Goal: Navigation & Orientation: Understand site structure

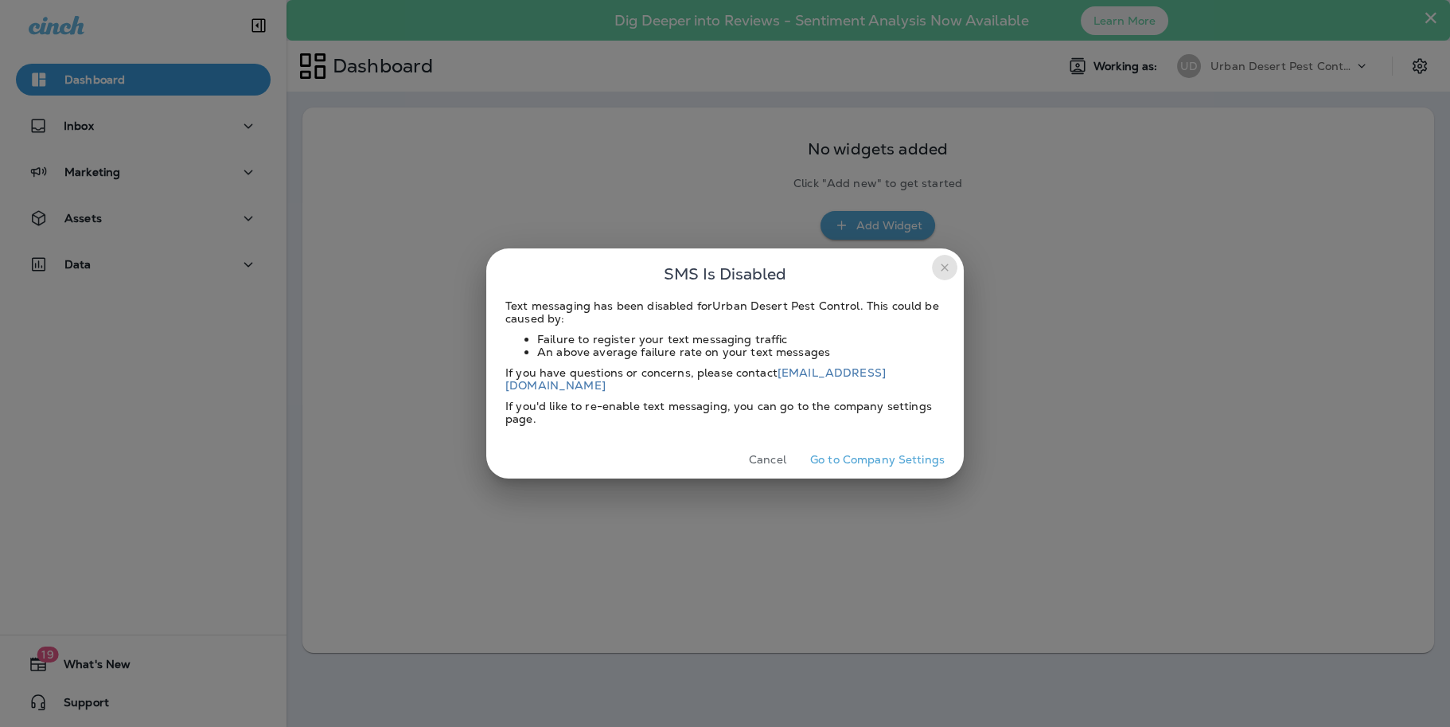
click at [938, 271] on icon "close" at bounding box center [944, 267] width 13 height 13
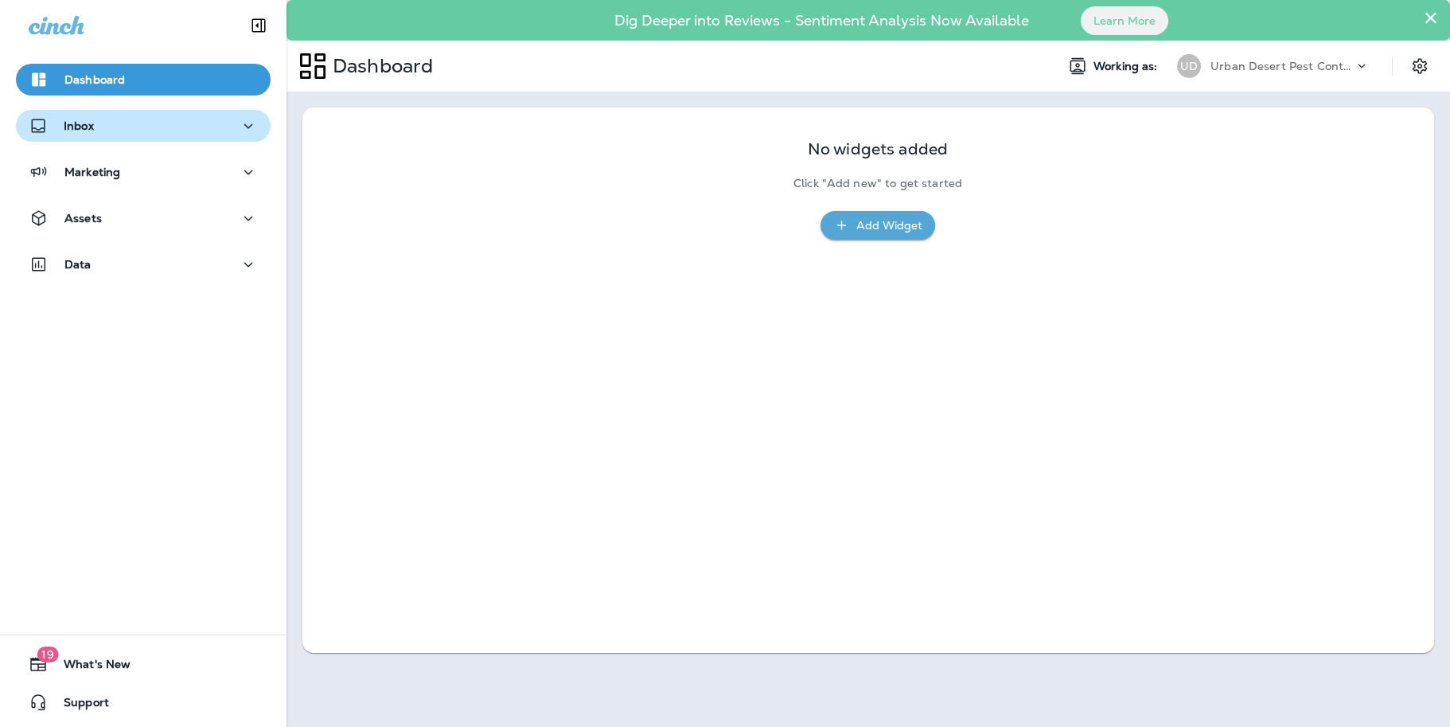
click at [76, 127] on p "Inbox" at bounding box center [79, 125] width 30 height 13
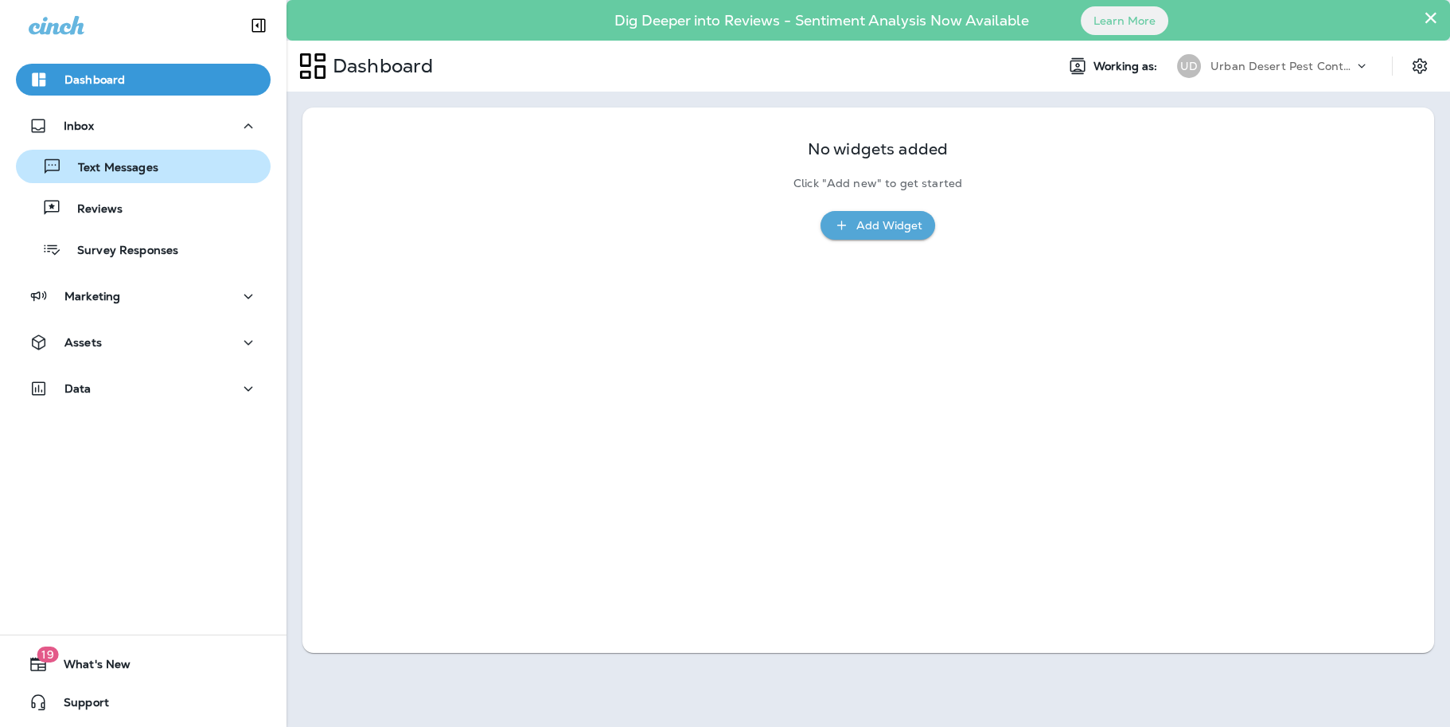
click at [96, 169] on p "Text Messages" at bounding box center [110, 168] width 96 height 15
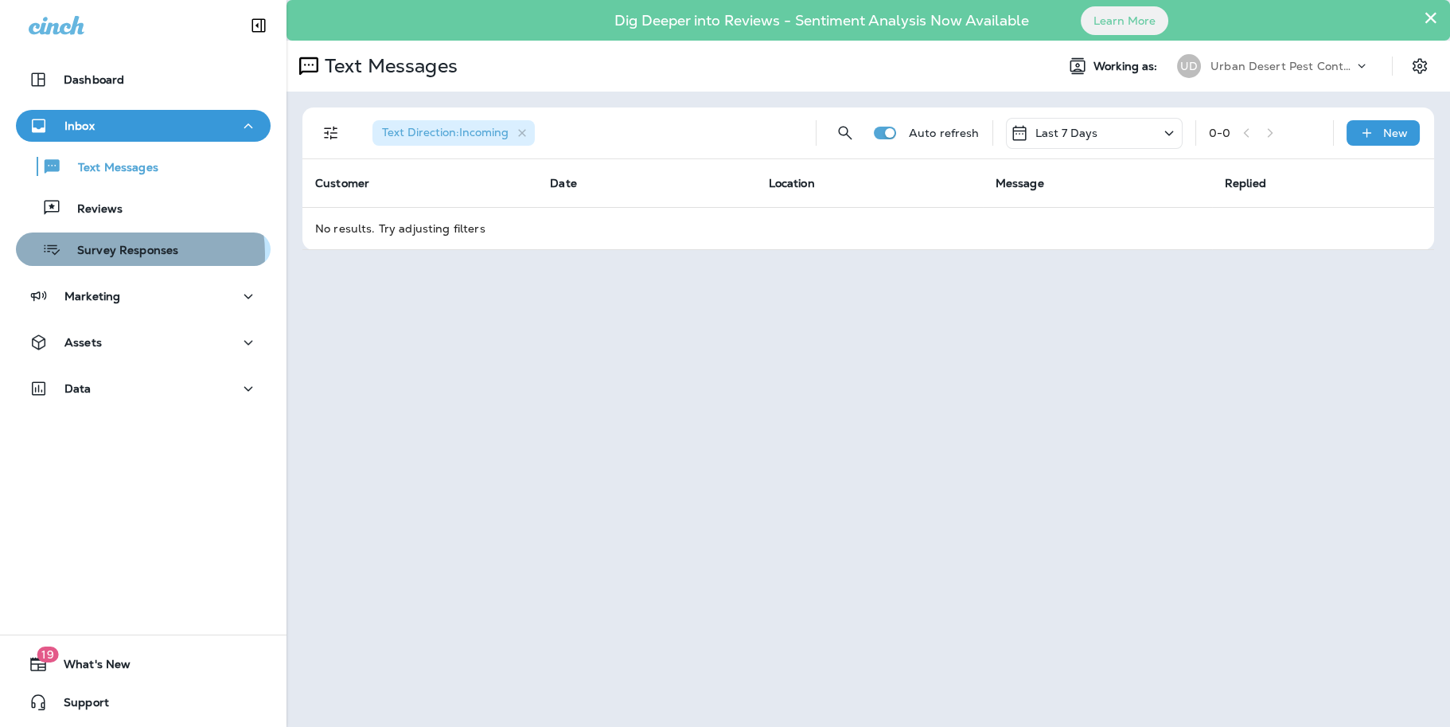
click at [120, 254] on p "Survey Responses" at bounding box center [119, 251] width 117 height 15
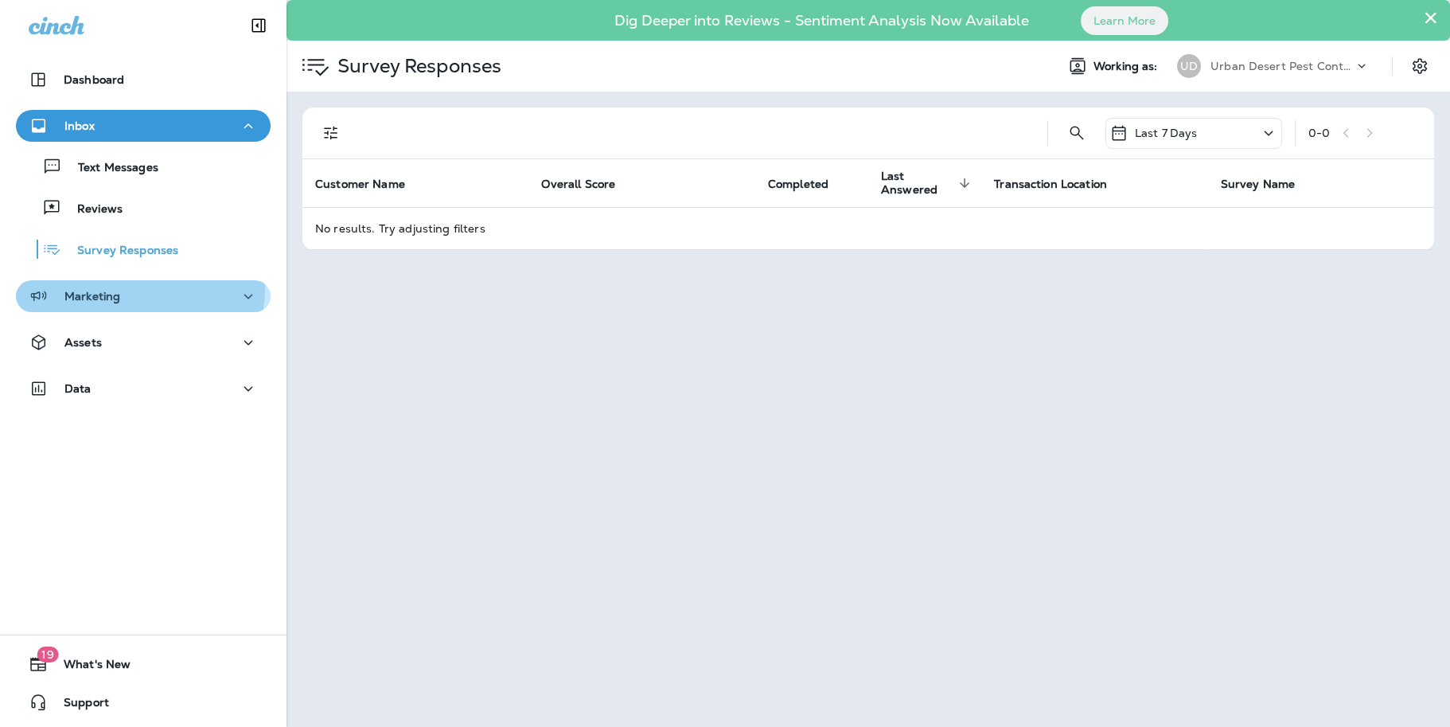
click at [89, 286] on div "Marketing" at bounding box center [75, 296] width 92 height 20
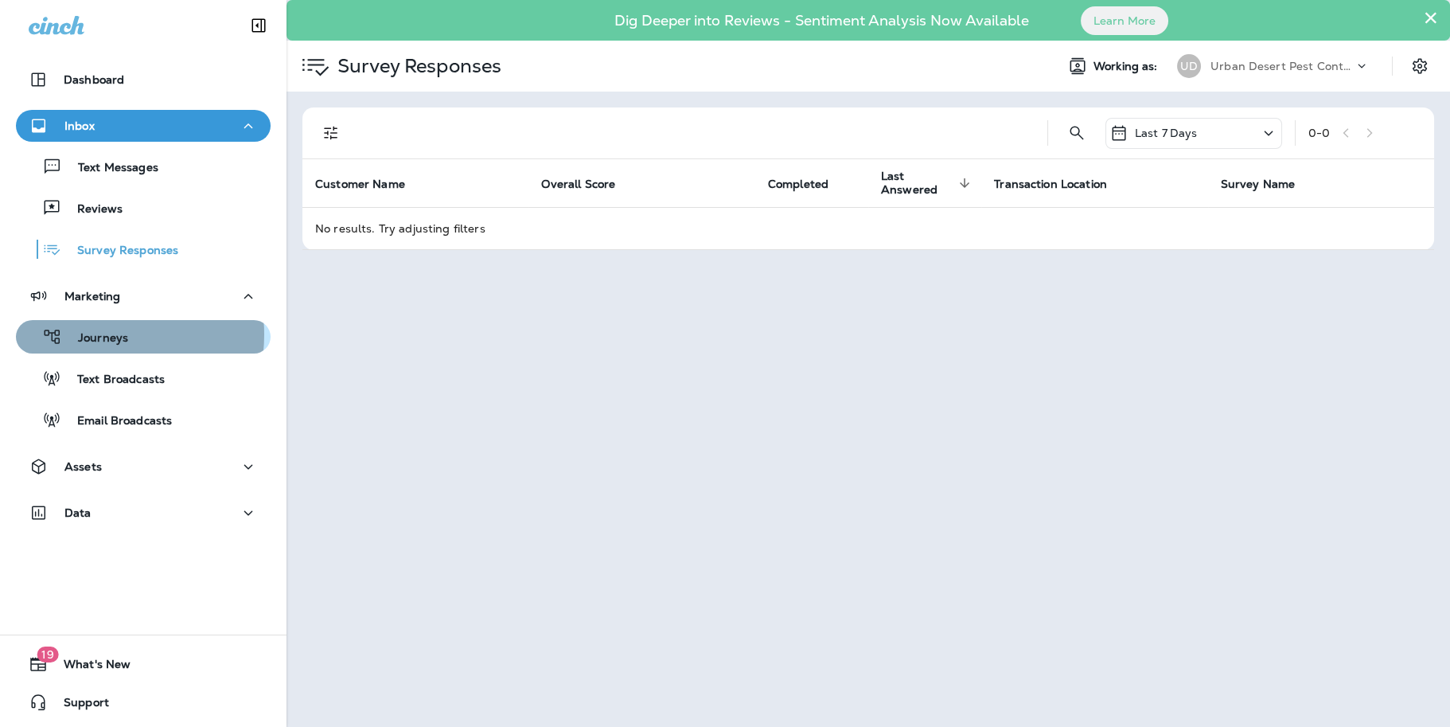
click at [88, 334] on p "Journeys" at bounding box center [95, 338] width 66 height 15
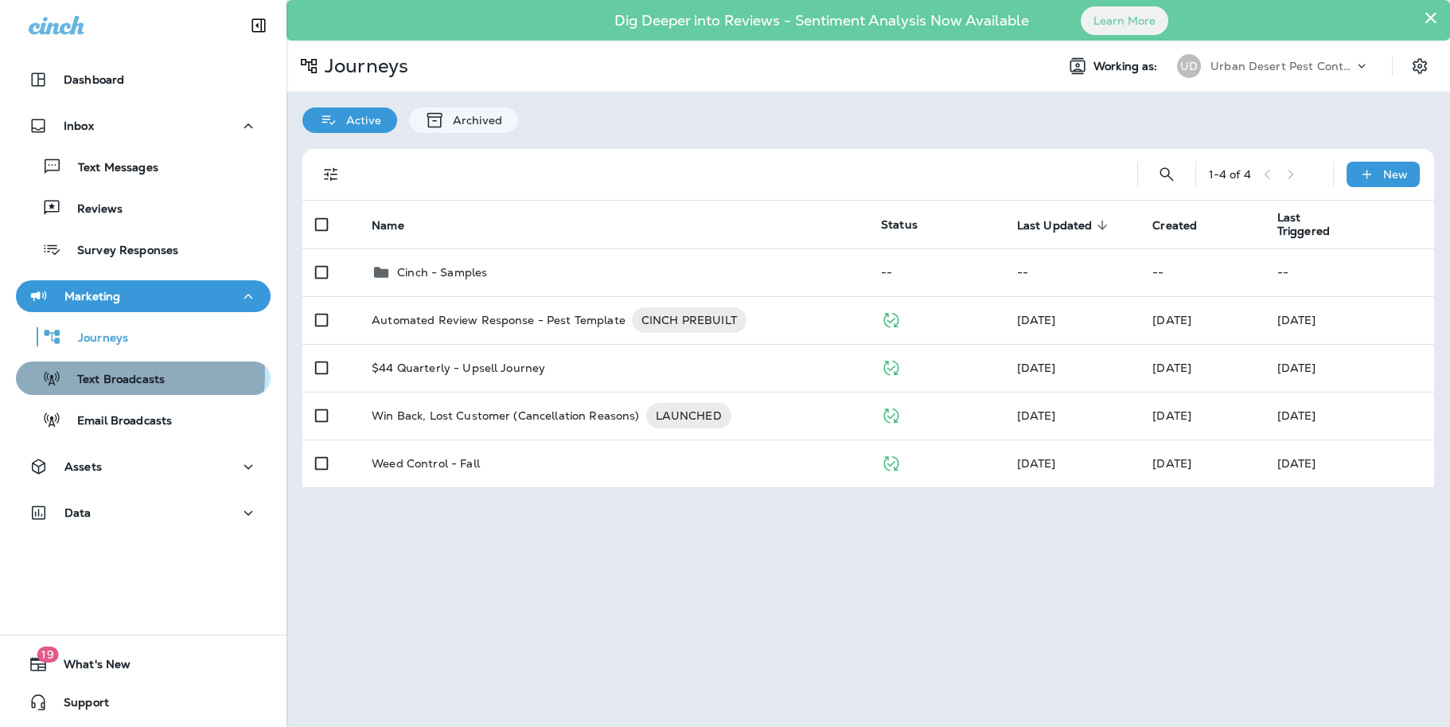
click at [108, 374] on p "Text Broadcasts" at bounding box center [112, 379] width 103 height 15
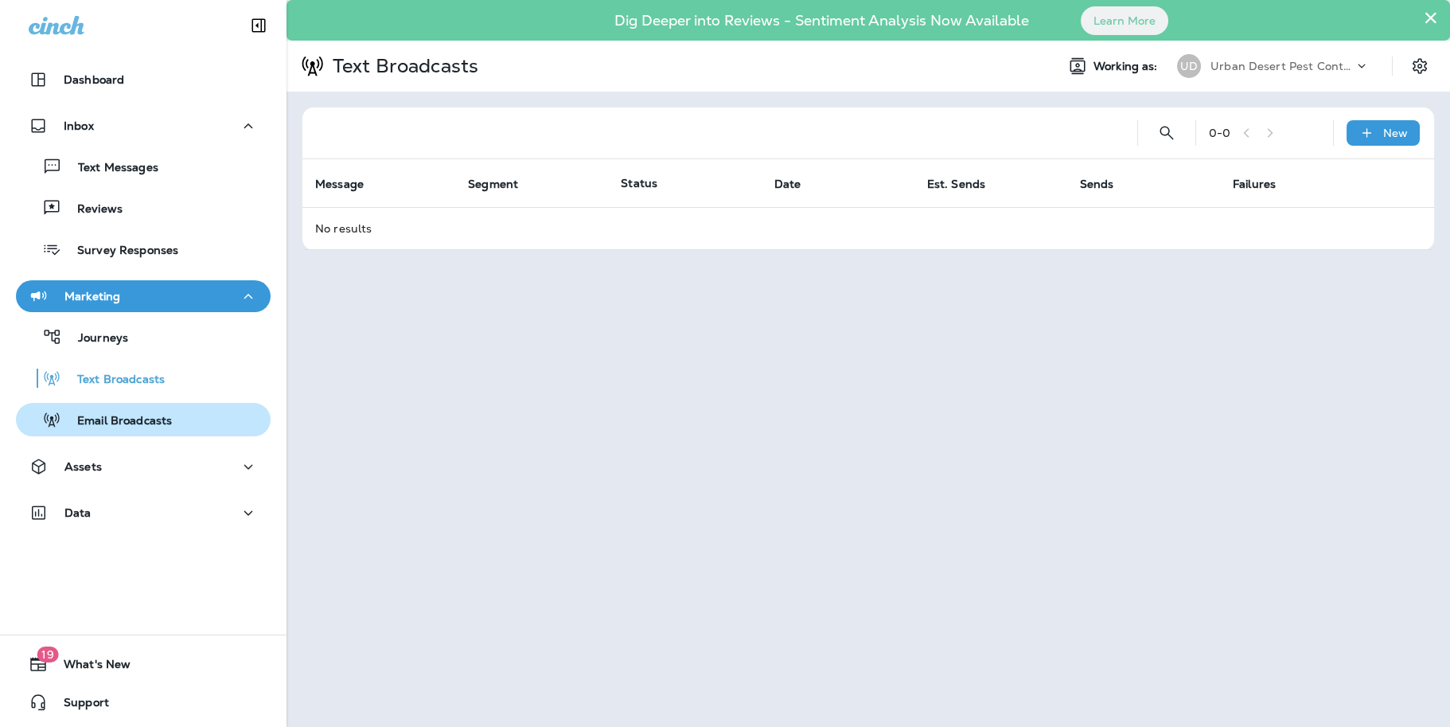
click at [116, 422] on p "Email Broadcasts" at bounding box center [116, 421] width 111 height 15
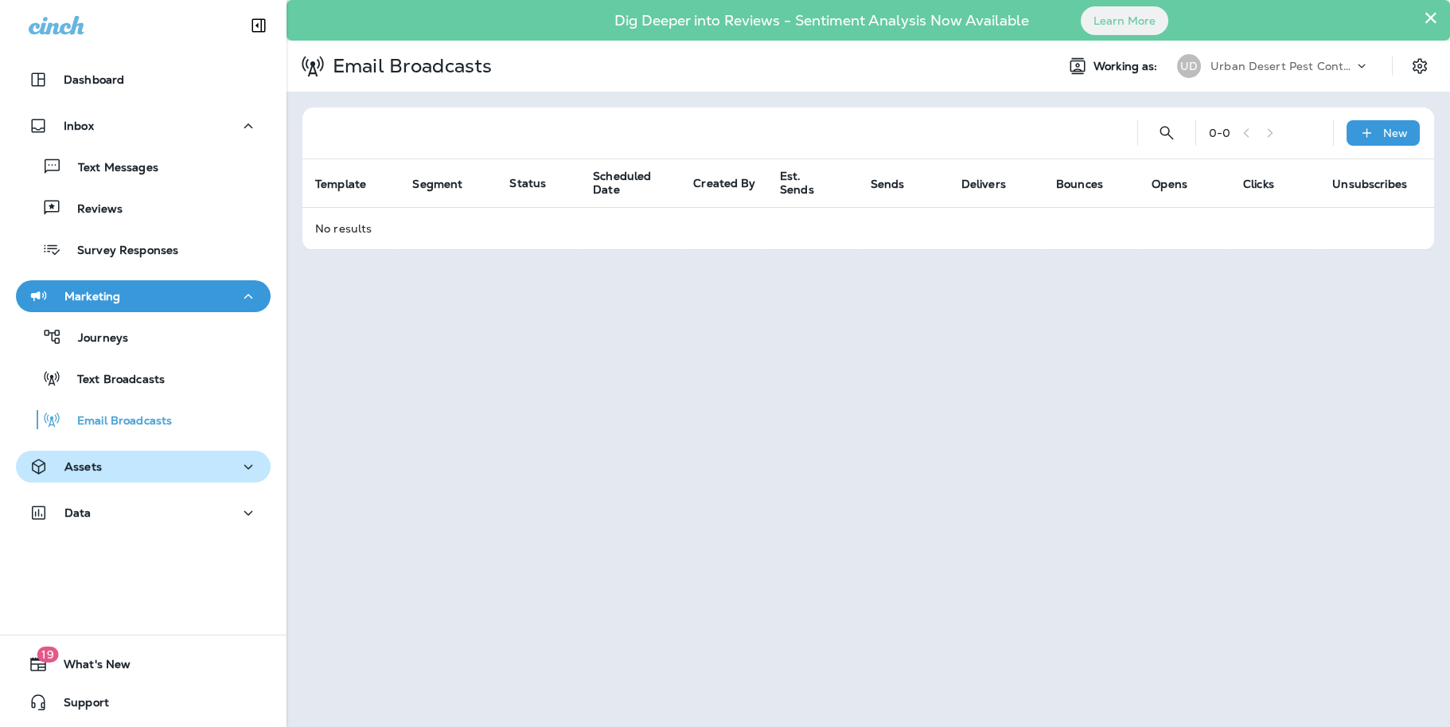
click at [77, 468] on p "Assets" at bounding box center [82, 466] width 37 height 13
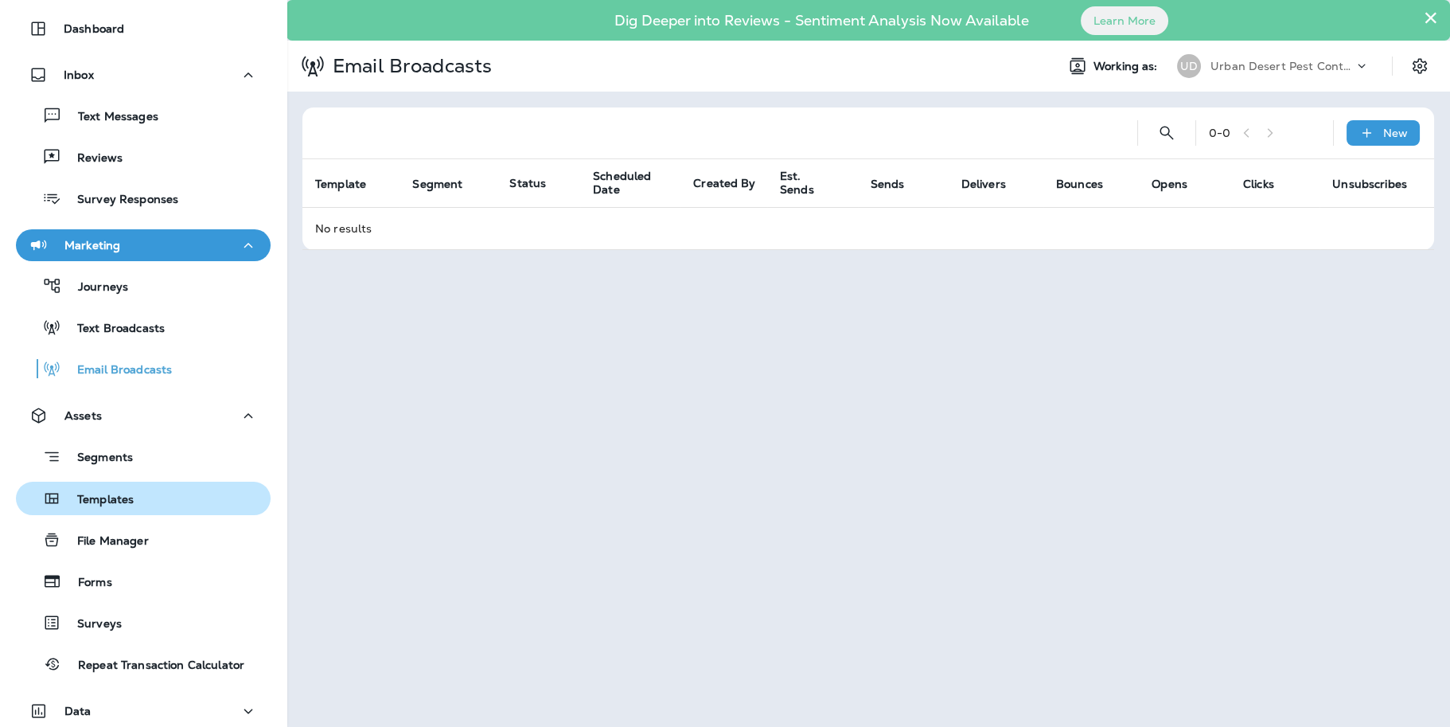
scroll to position [159, 0]
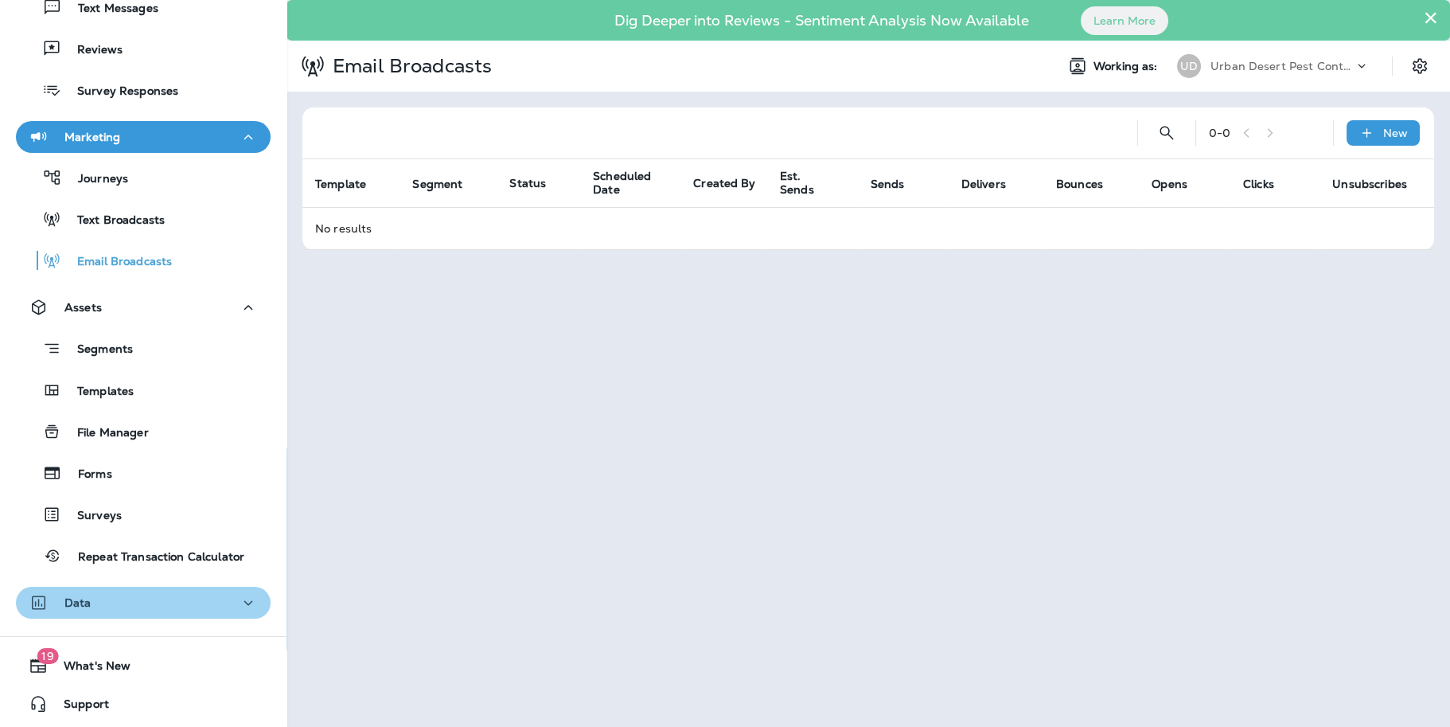
click at [239, 594] on icon "button" at bounding box center [248, 603] width 19 height 20
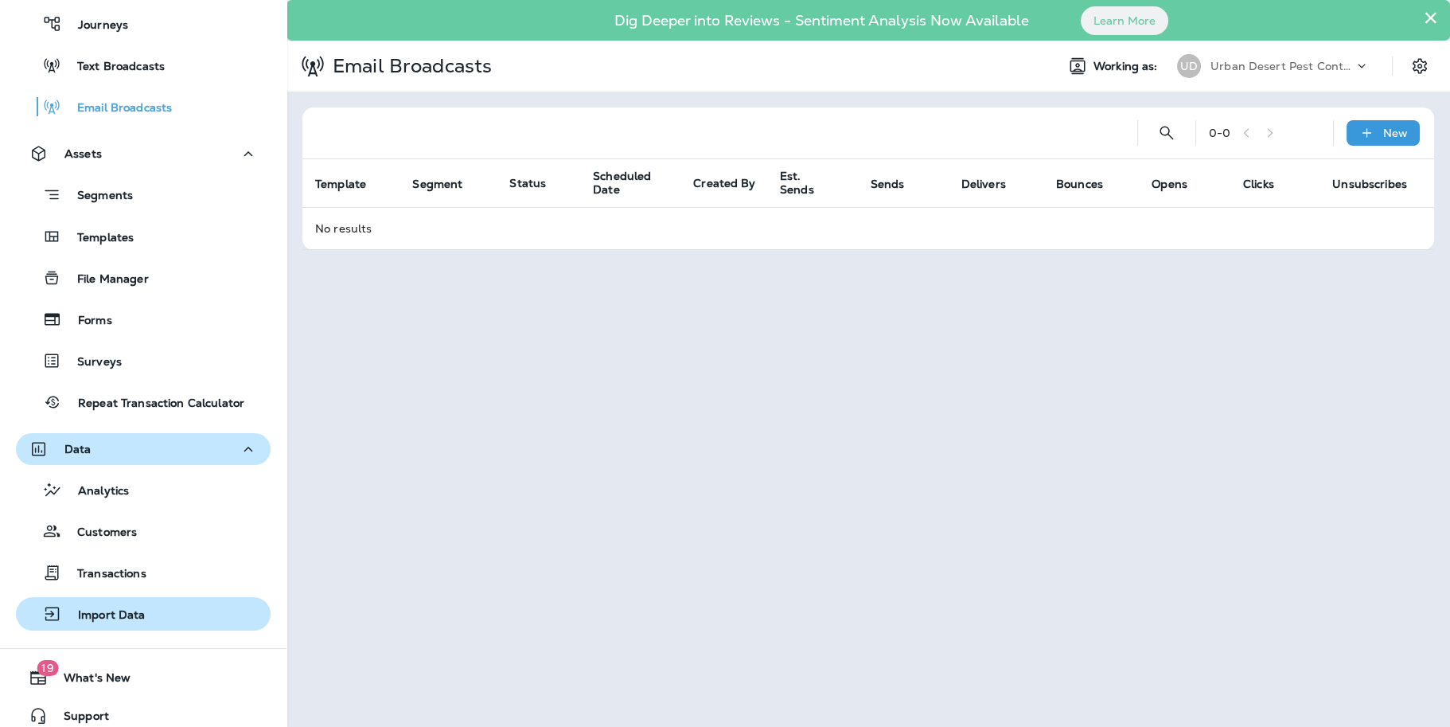
scroll to position [318, 0]
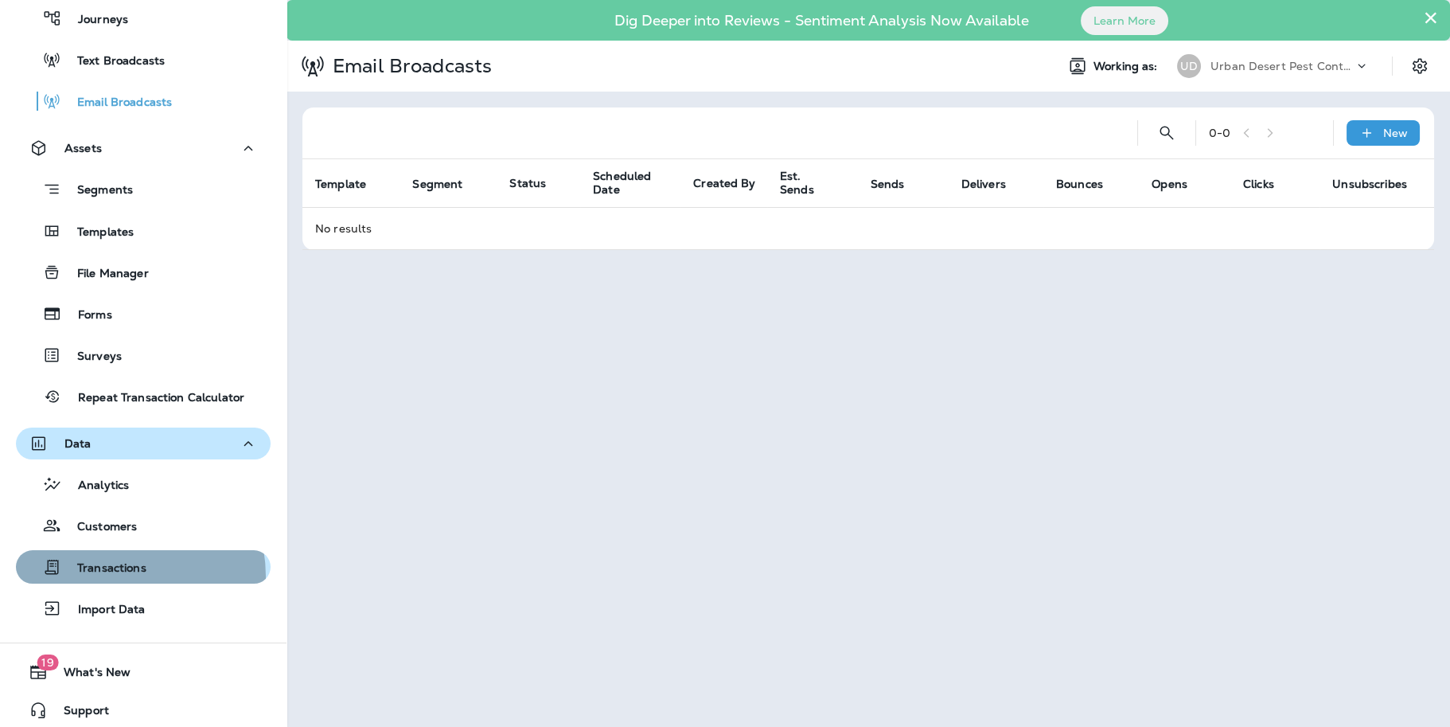
click at [107, 575] on p "Transactions" at bounding box center [103, 568] width 85 height 15
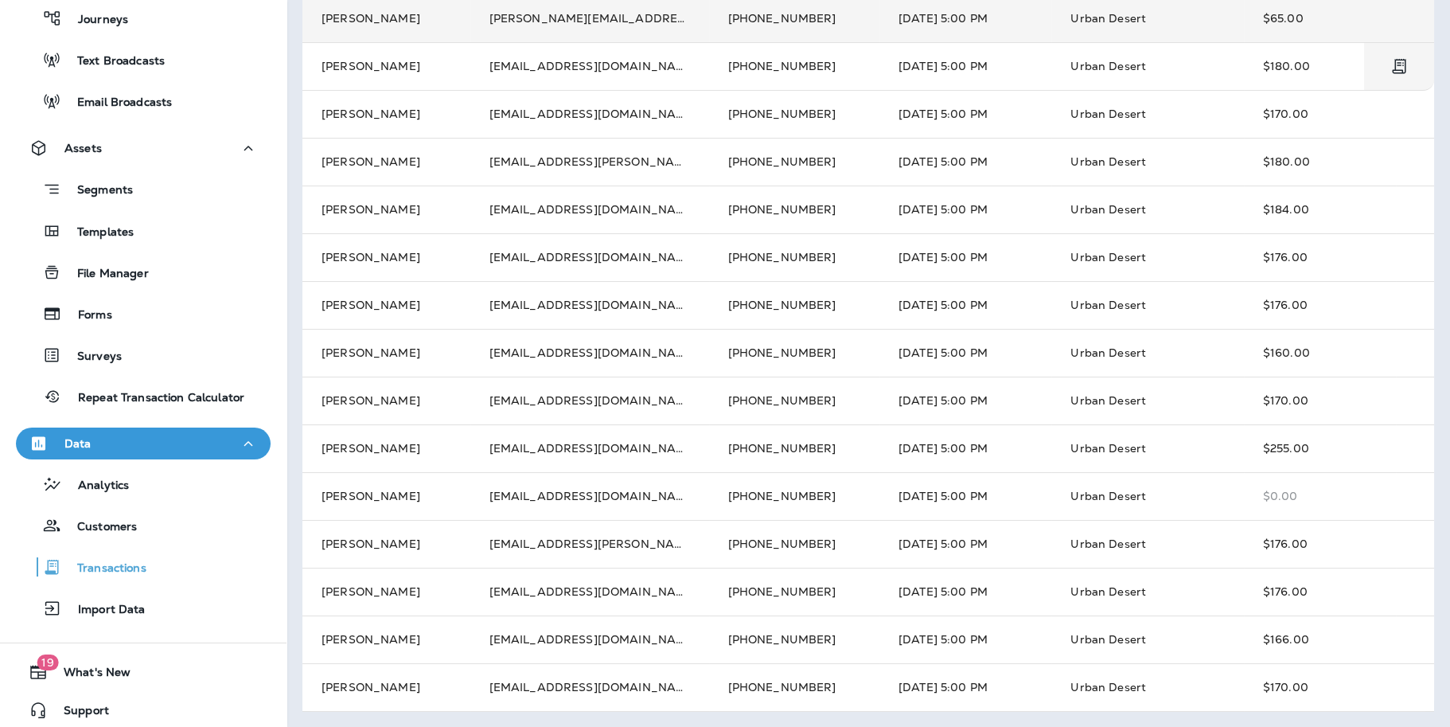
scroll to position [442, 0]
